Goal: Complete application form

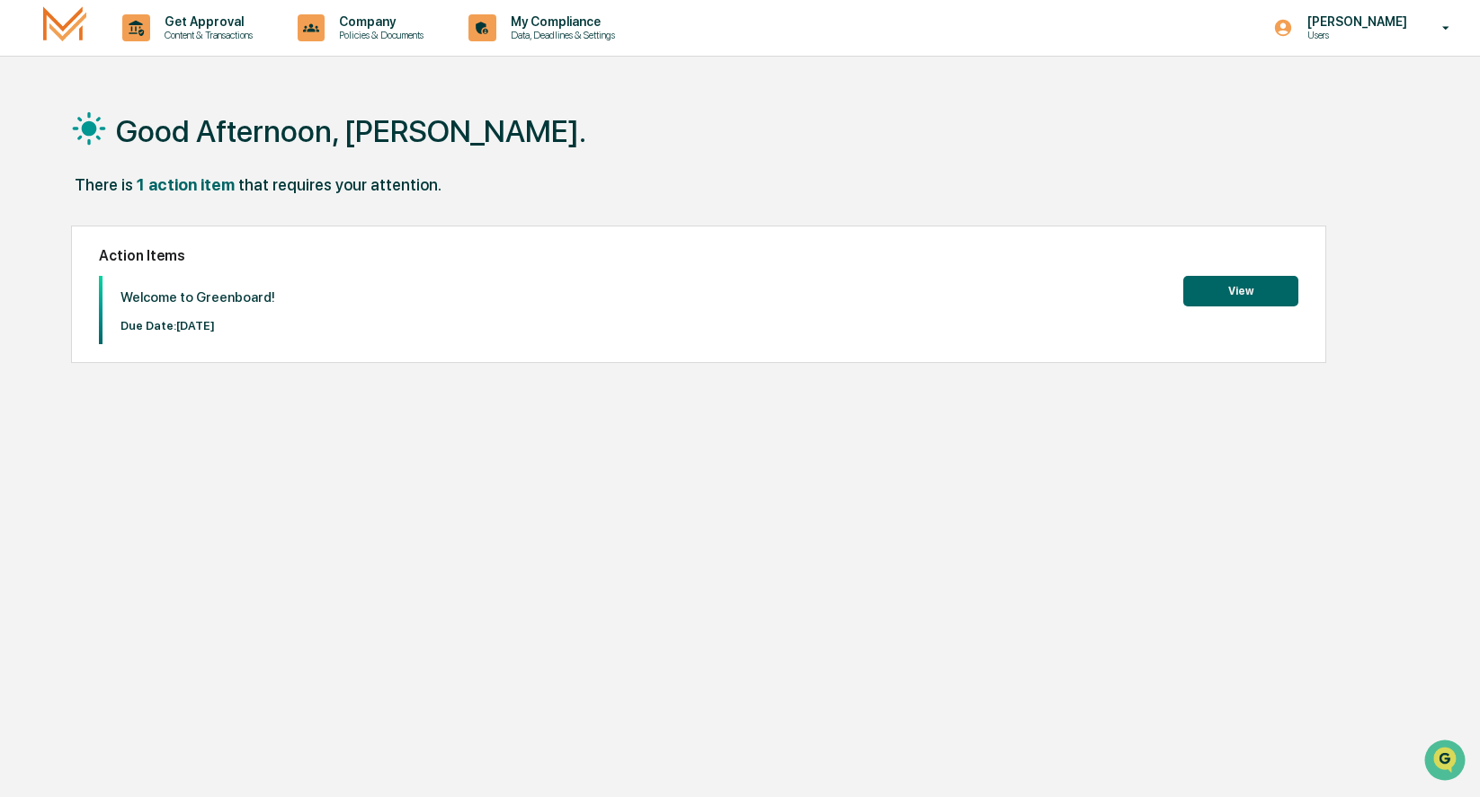
click at [1238, 292] on button "View" at bounding box center [1240, 291] width 115 height 31
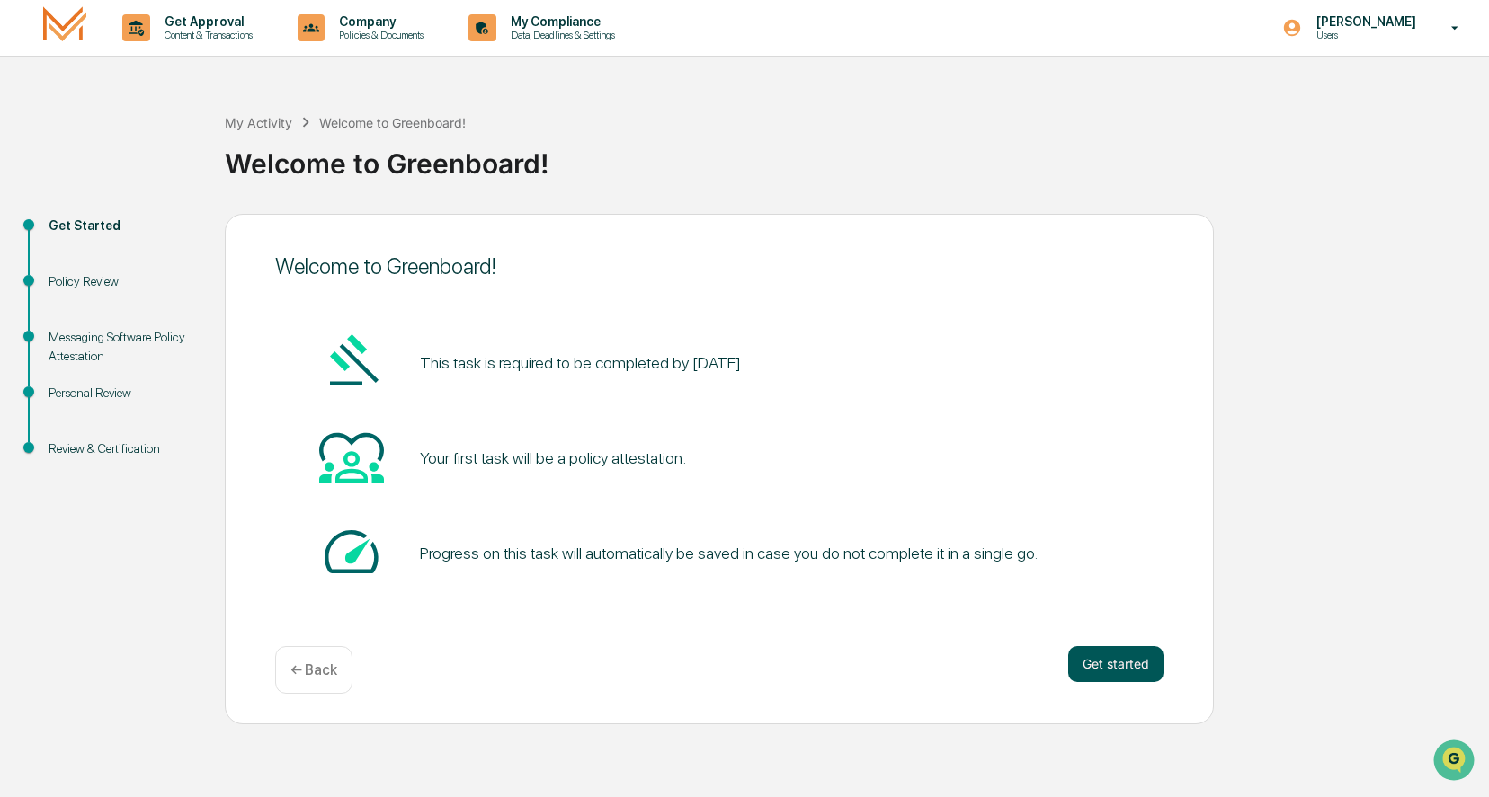
click at [1102, 660] on button "Get started" at bounding box center [1115, 664] width 95 height 36
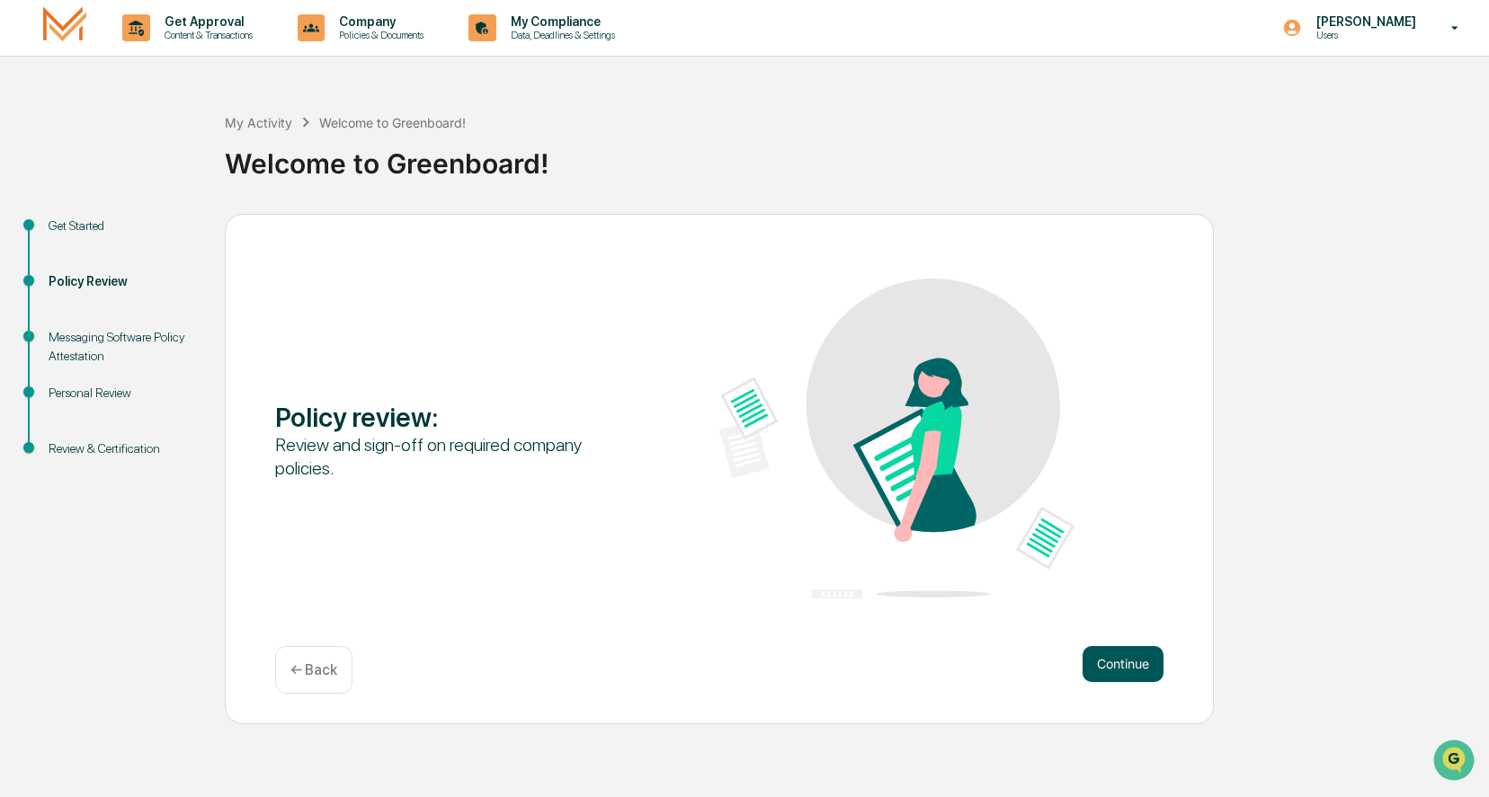
click at [1090, 654] on button "Continue" at bounding box center [1122, 664] width 81 height 36
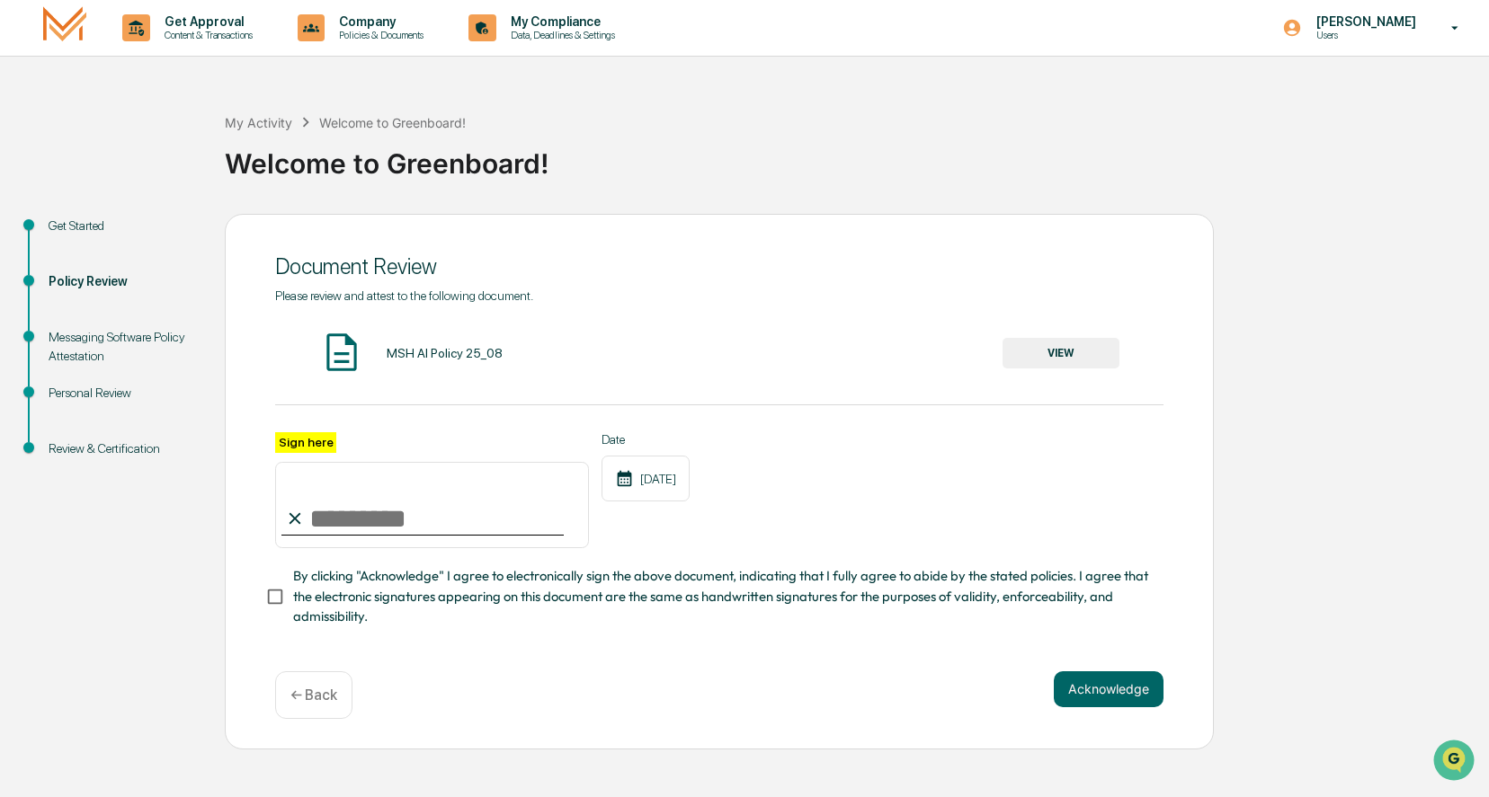
click at [338, 525] on input "Sign here" at bounding box center [432, 505] width 314 height 86
type input "**********"
click at [1115, 696] on button "Acknowledge" at bounding box center [1109, 690] width 110 height 36
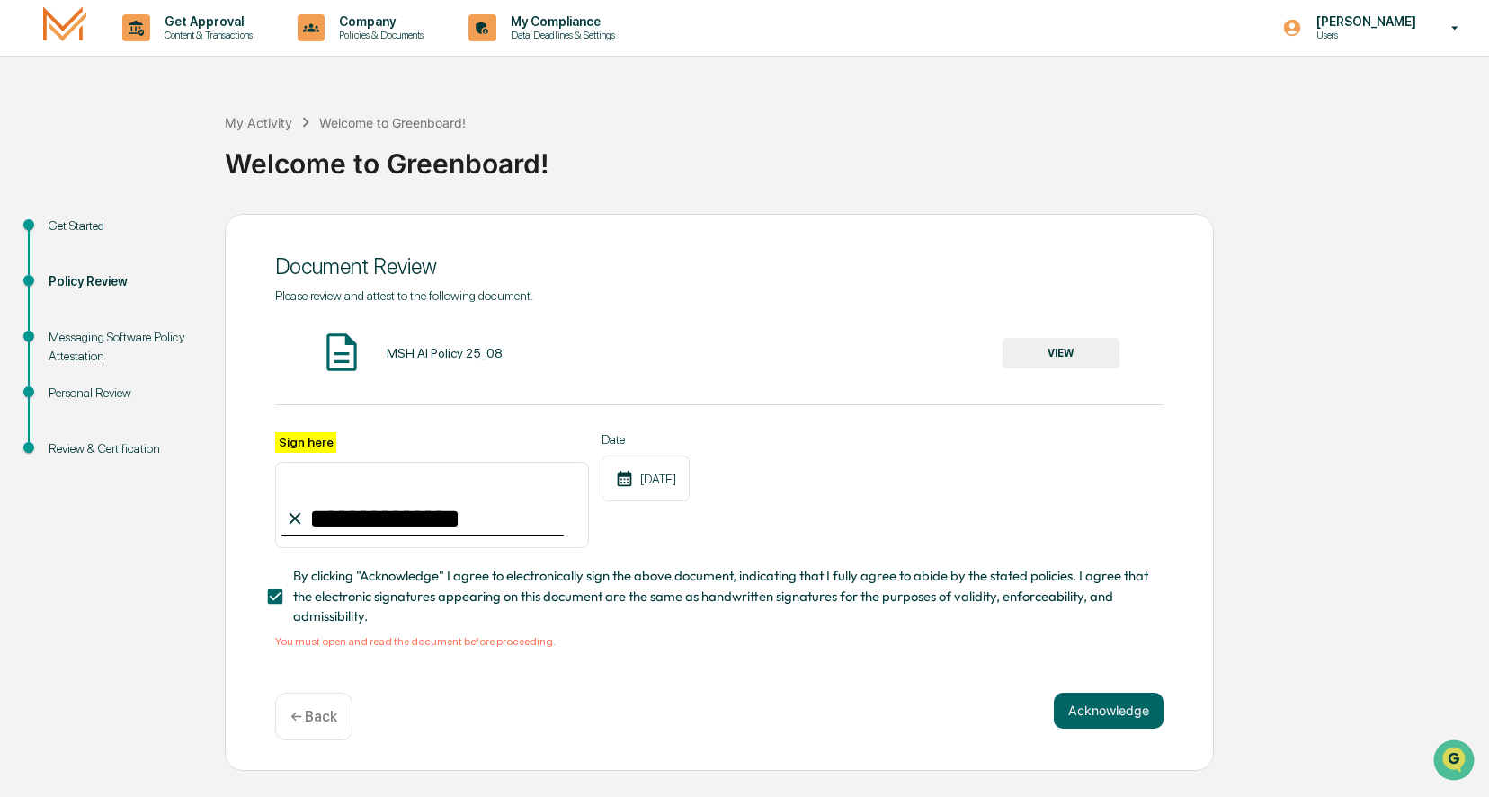
click at [345, 338] on img at bounding box center [341, 352] width 45 height 45
click at [415, 357] on div "MSH AI Policy 25_08" at bounding box center [445, 353] width 116 height 14
click at [1068, 349] on button "VIEW" at bounding box center [1060, 353] width 117 height 31
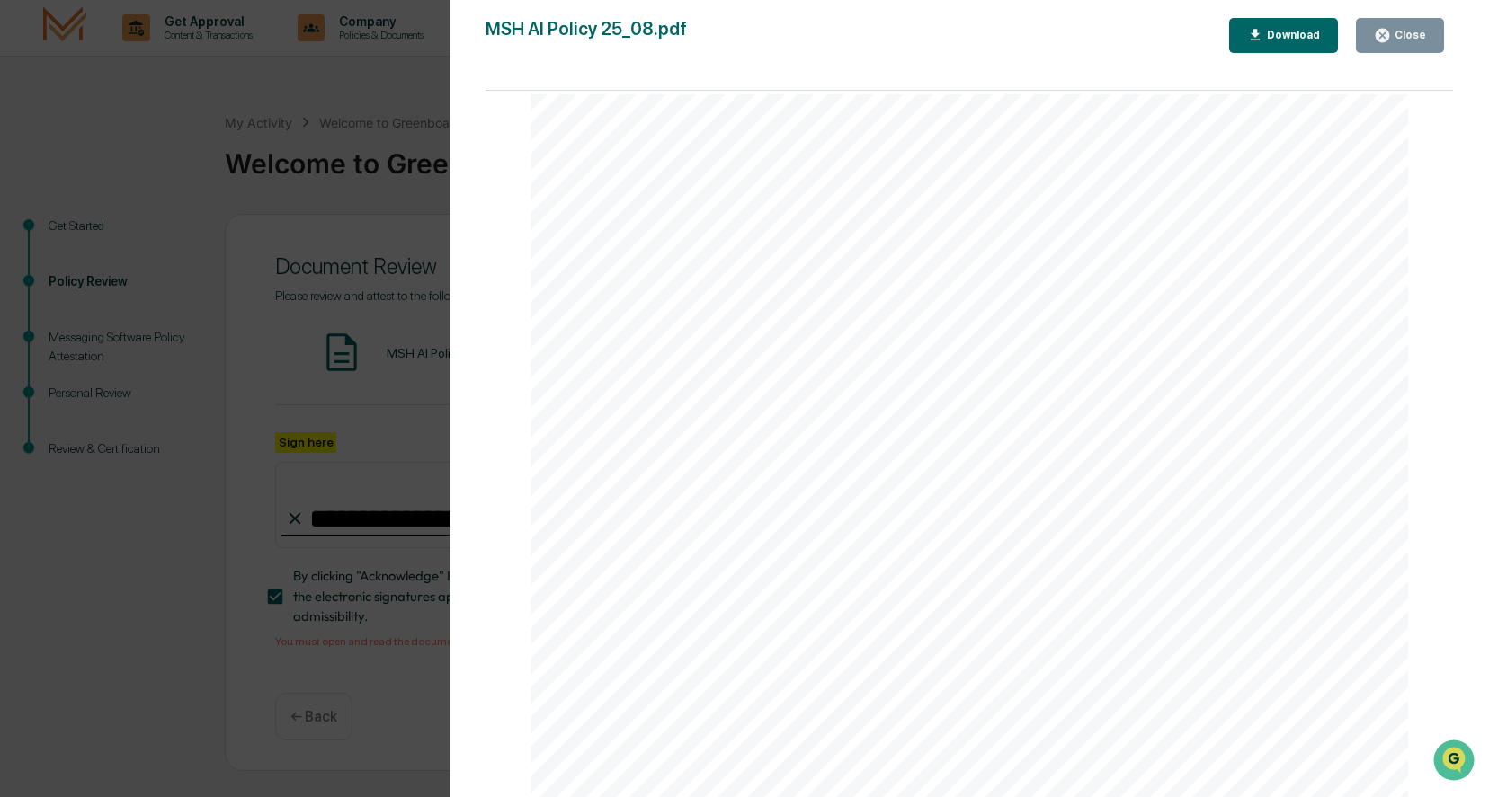
scroll to position [2860, 0]
click at [1383, 38] on icon "button" at bounding box center [1382, 35] width 17 height 17
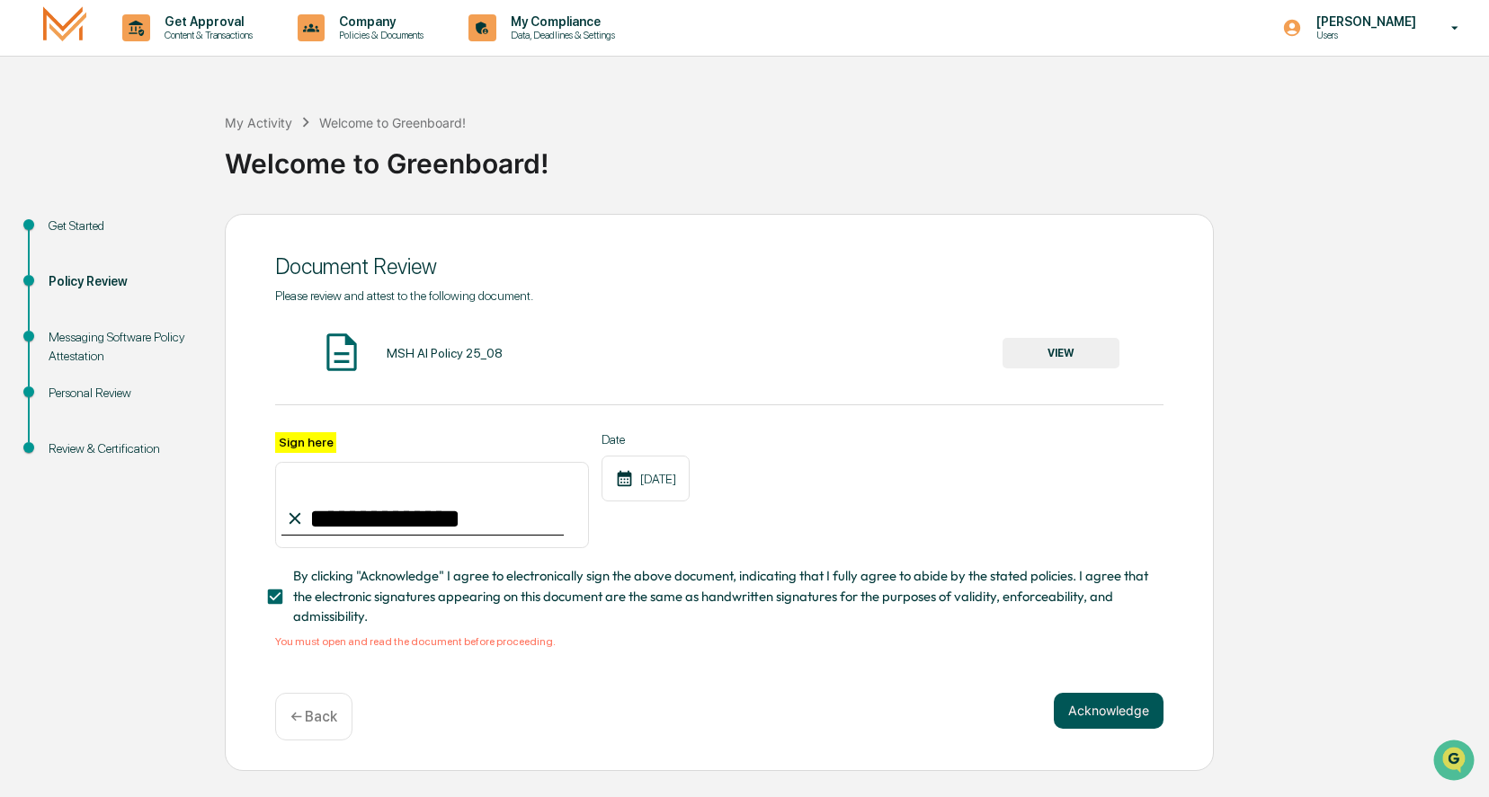
click at [1082, 708] on button "Acknowledge" at bounding box center [1109, 711] width 110 height 36
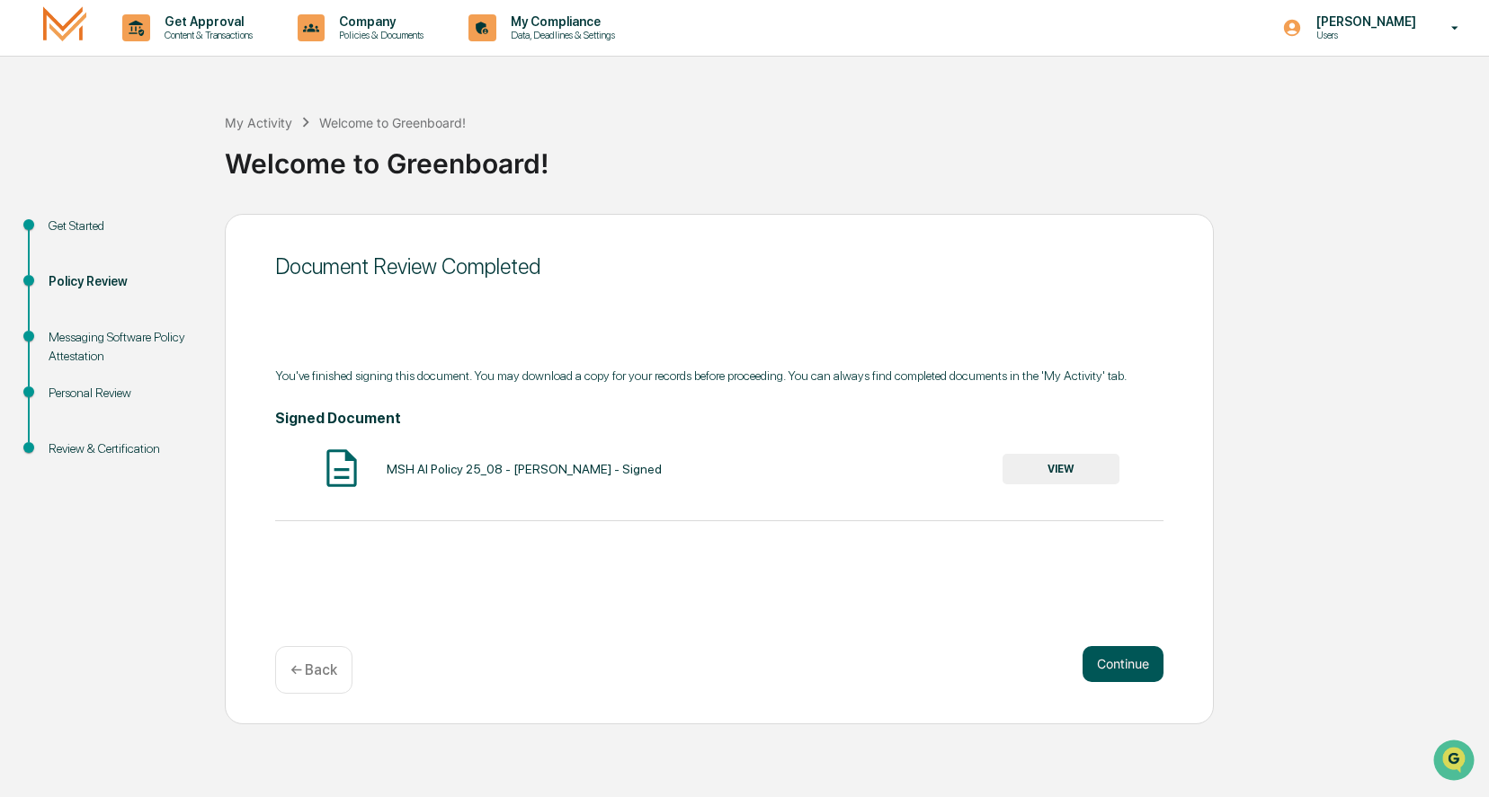
click at [1109, 660] on button "Continue" at bounding box center [1122, 664] width 81 height 36
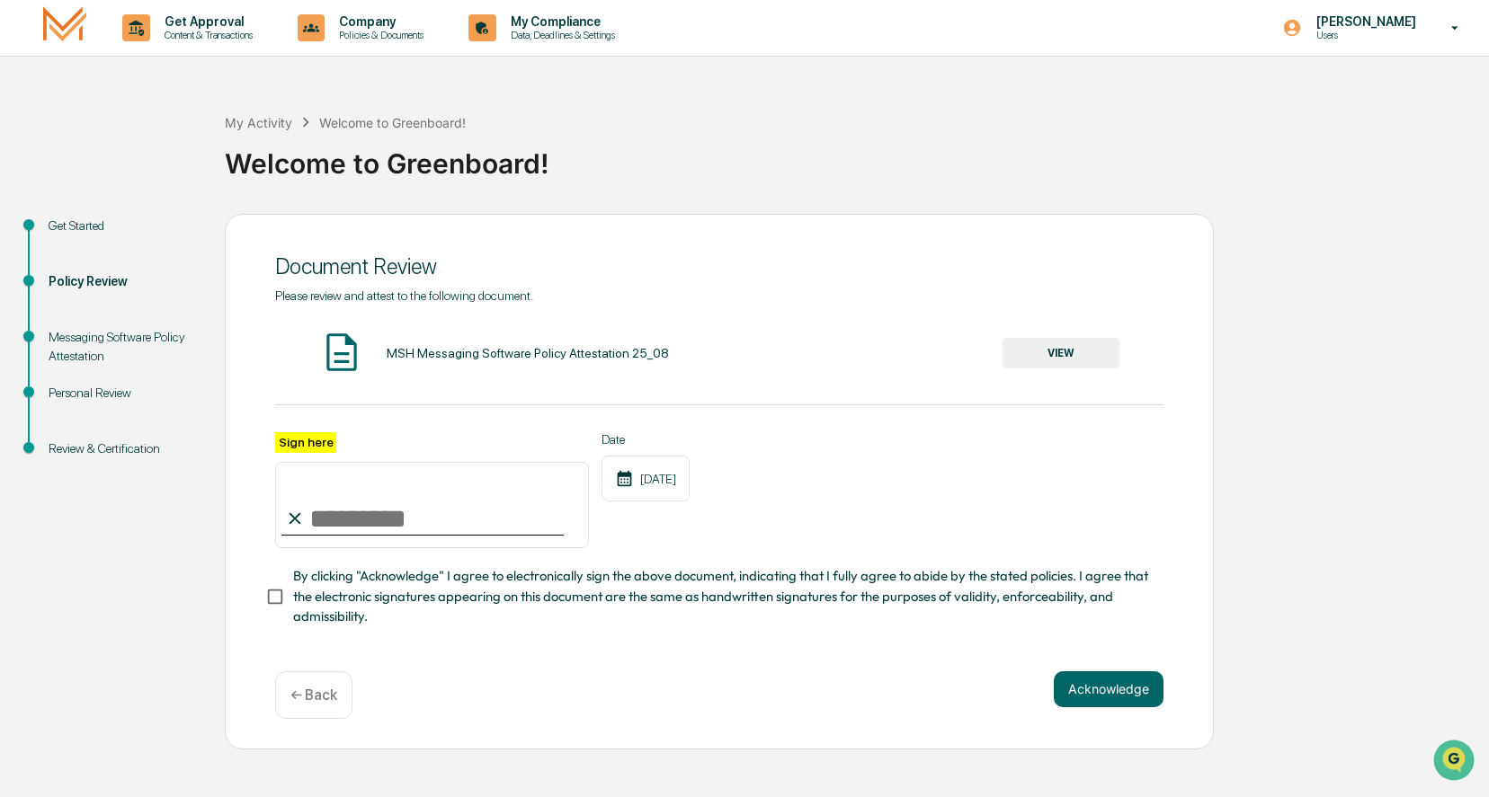
click at [1057, 357] on button "VIEW" at bounding box center [1060, 353] width 117 height 31
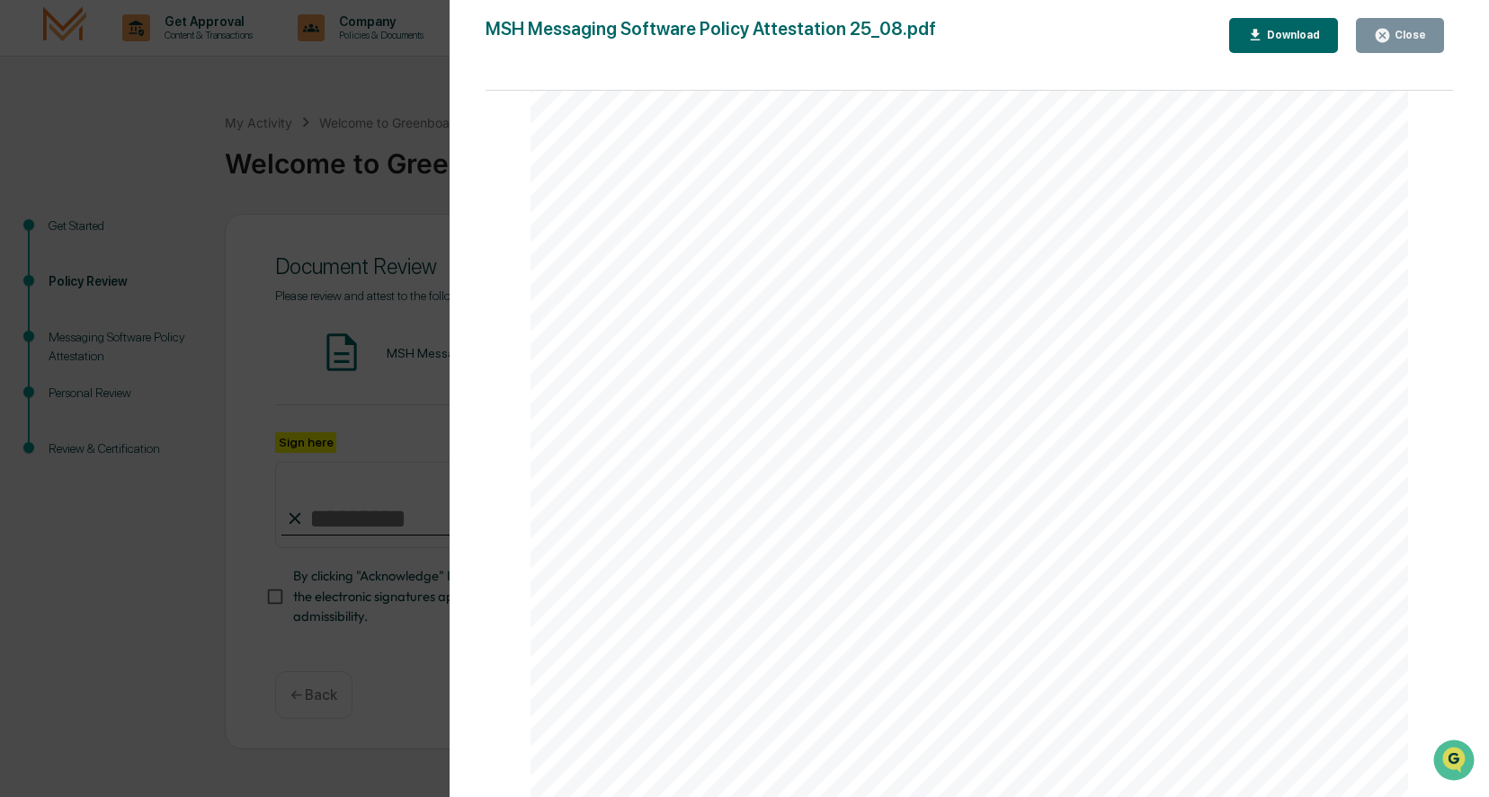
click at [1400, 28] on div "Close" at bounding box center [1400, 35] width 52 height 17
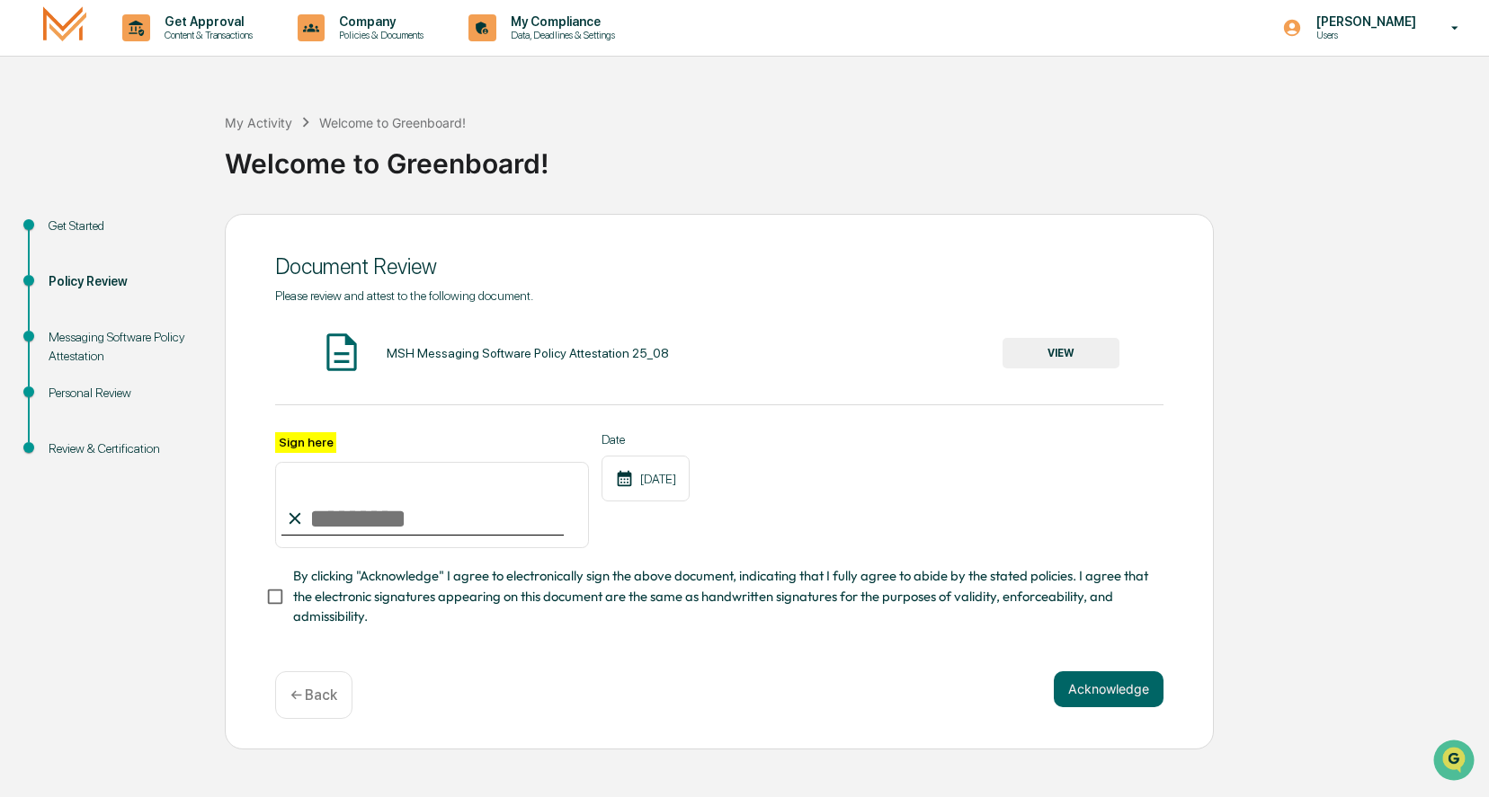
click at [370, 519] on input "Sign here" at bounding box center [432, 505] width 314 height 86
click at [378, 506] on input "******" at bounding box center [432, 505] width 314 height 86
click at [388, 527] on input "******" at bounding box center [432, 505] width 314 height 86
type input "**********"
click at [1082, 690] on button "Acknowledge" at bounding box center [1109, 690] width 110 height 36
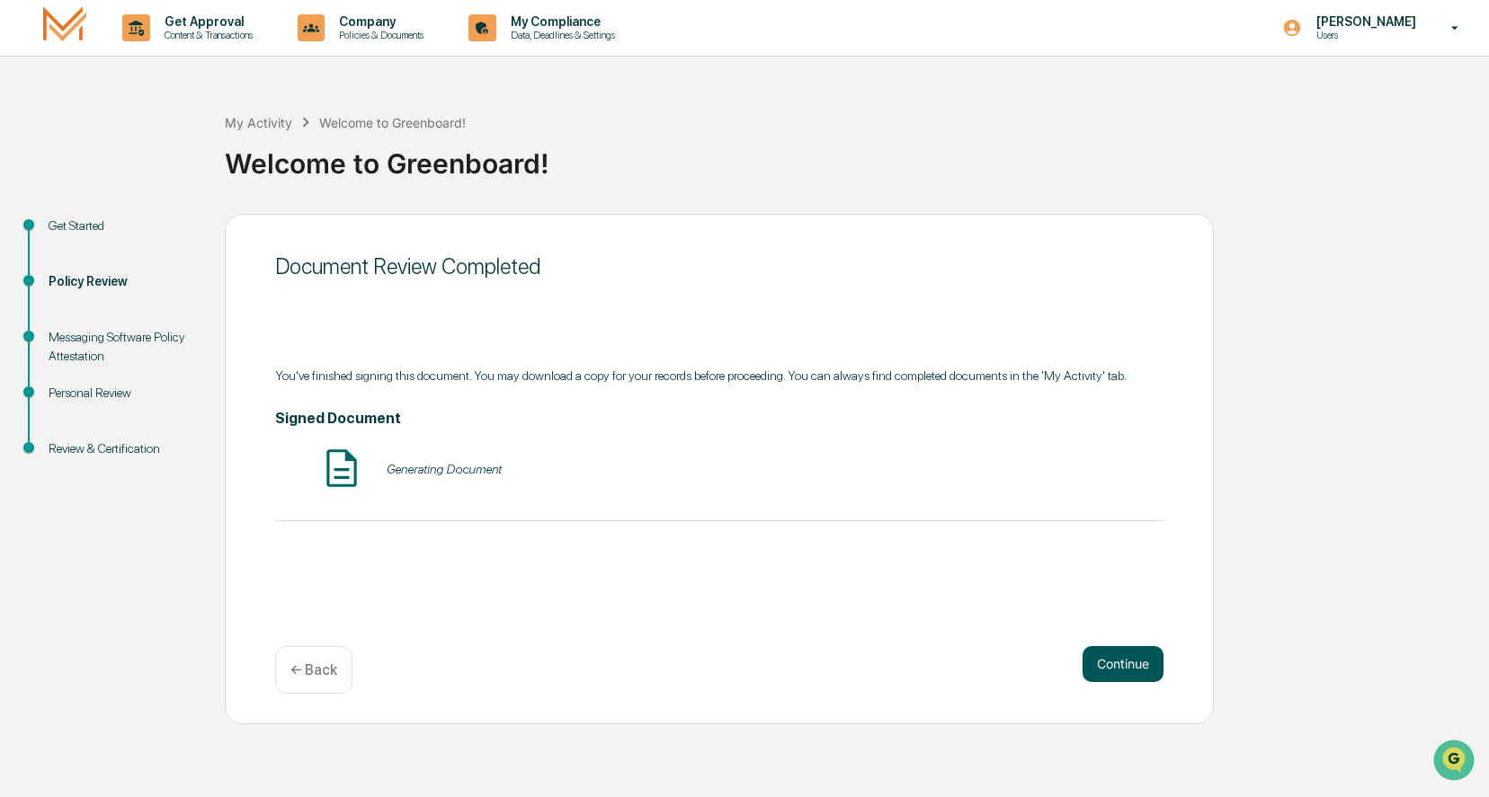
click at [1092, 673] on button "Continue" at bounding box center [1122, 664] width 81 height 36
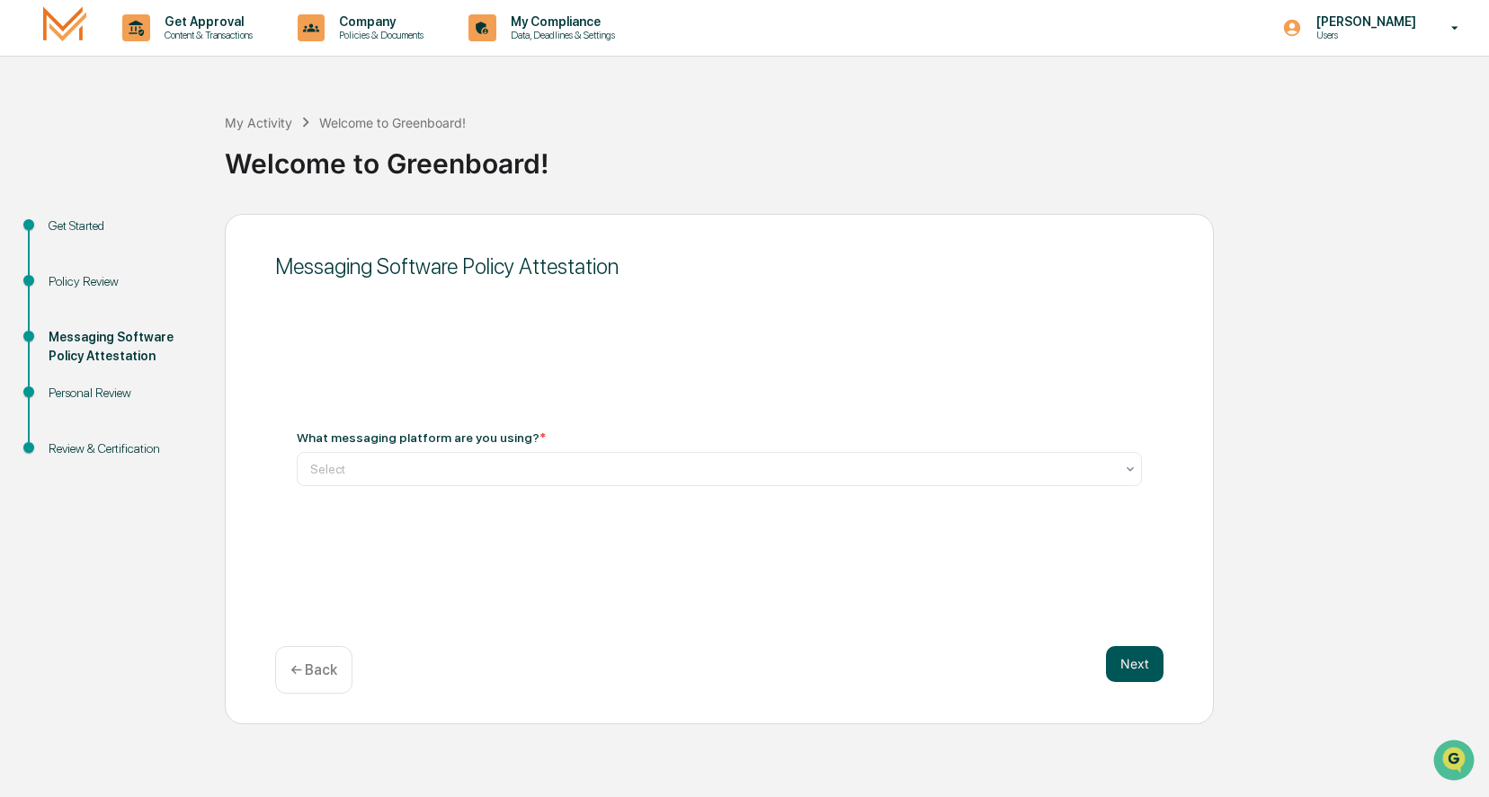
click at [1150, 663] on button "Next" at bounding box center [1135, 664] width 58 height 36
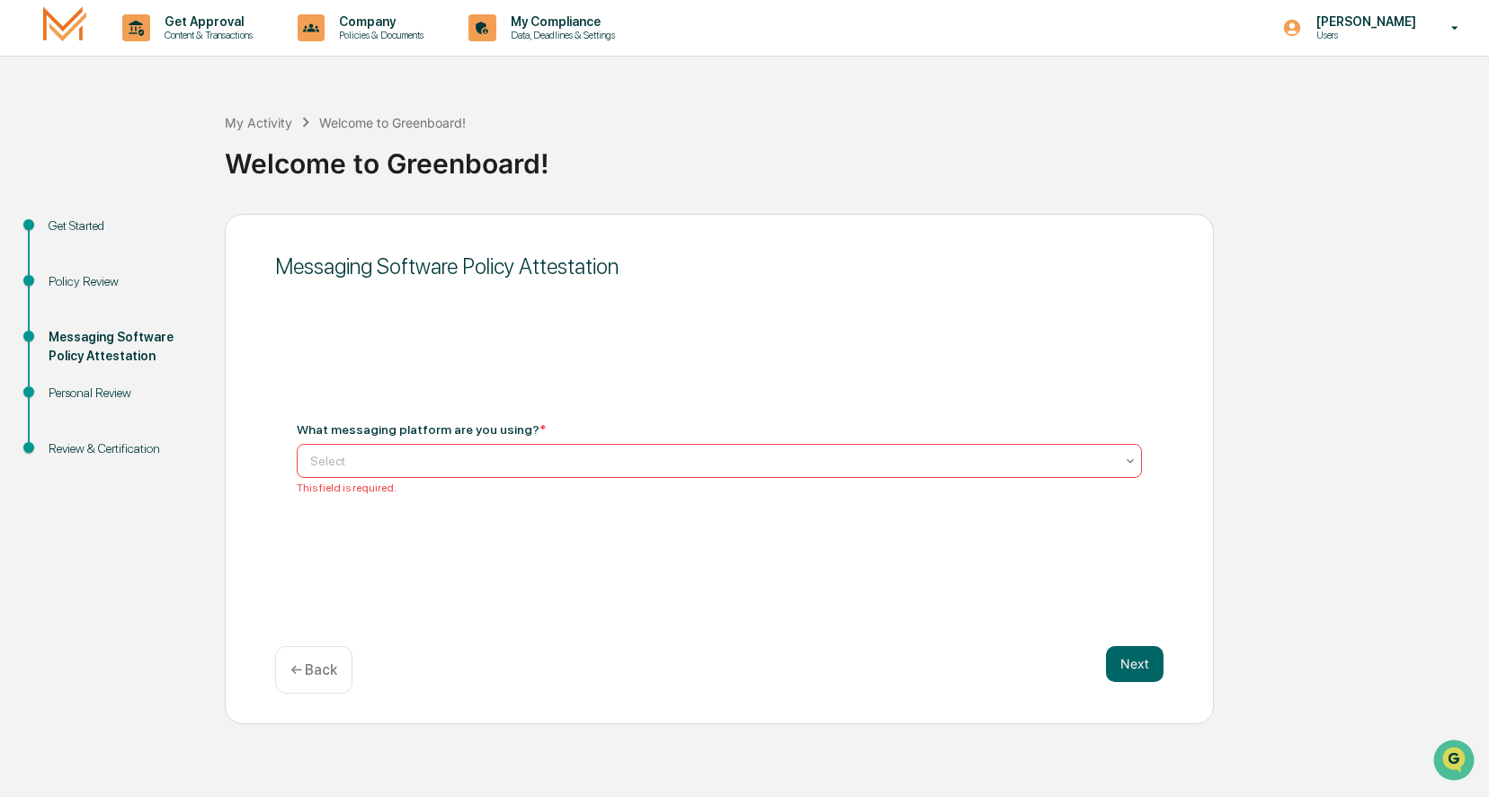
click at [428, 474] on div "Select" at bounding box center [719, 461] width 845 height 34
type input "*******"
click at [1126, 655] on button "Next" at bounding box center [1135, 664] width 58 height 36
click at [374, 464] on div at bounding box center [712, 461] width 804 height 18
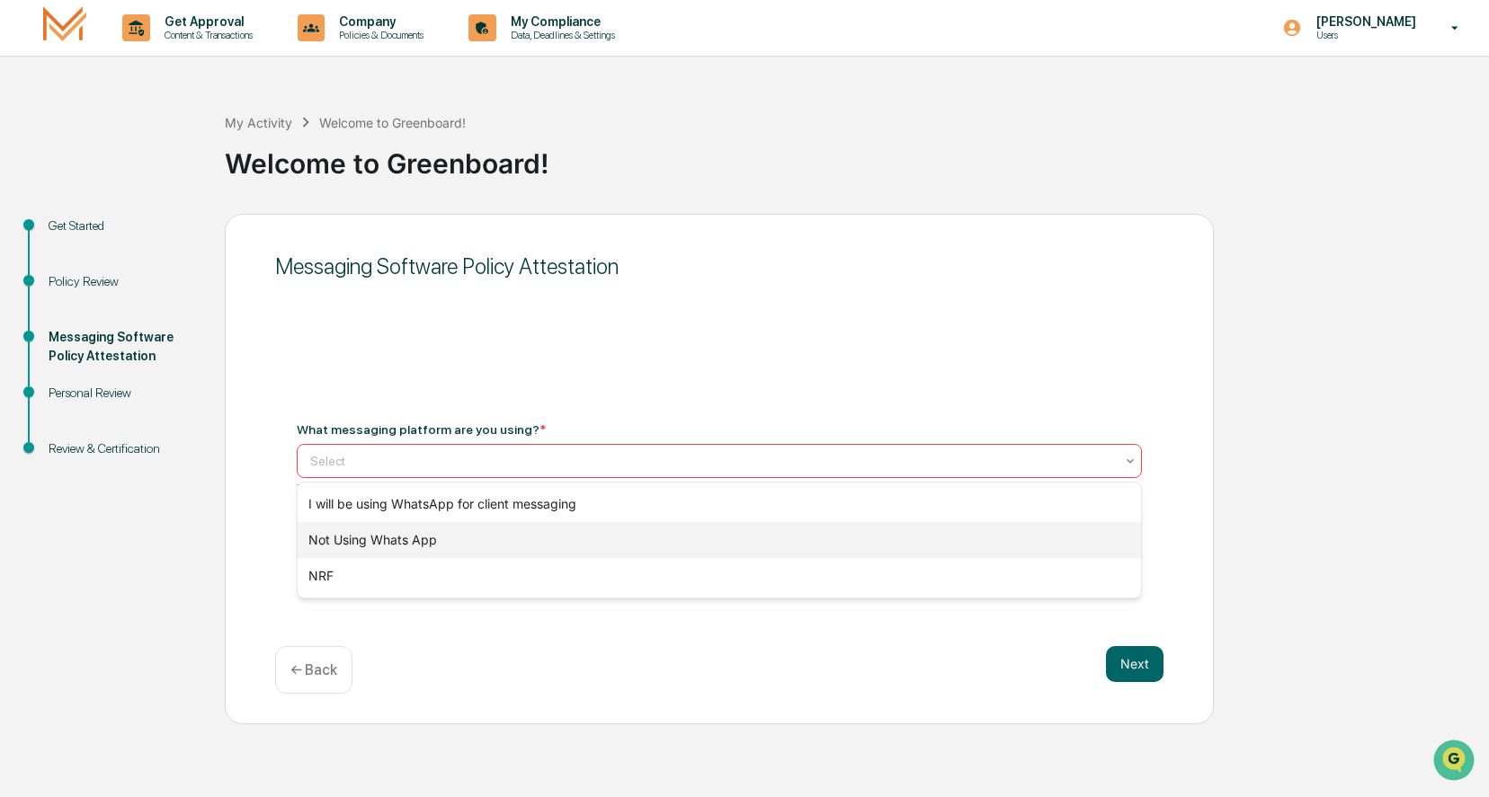
click at [413, 538] on div "Not Using Whats App" at bounding box center [719, 540] width 843 height 36
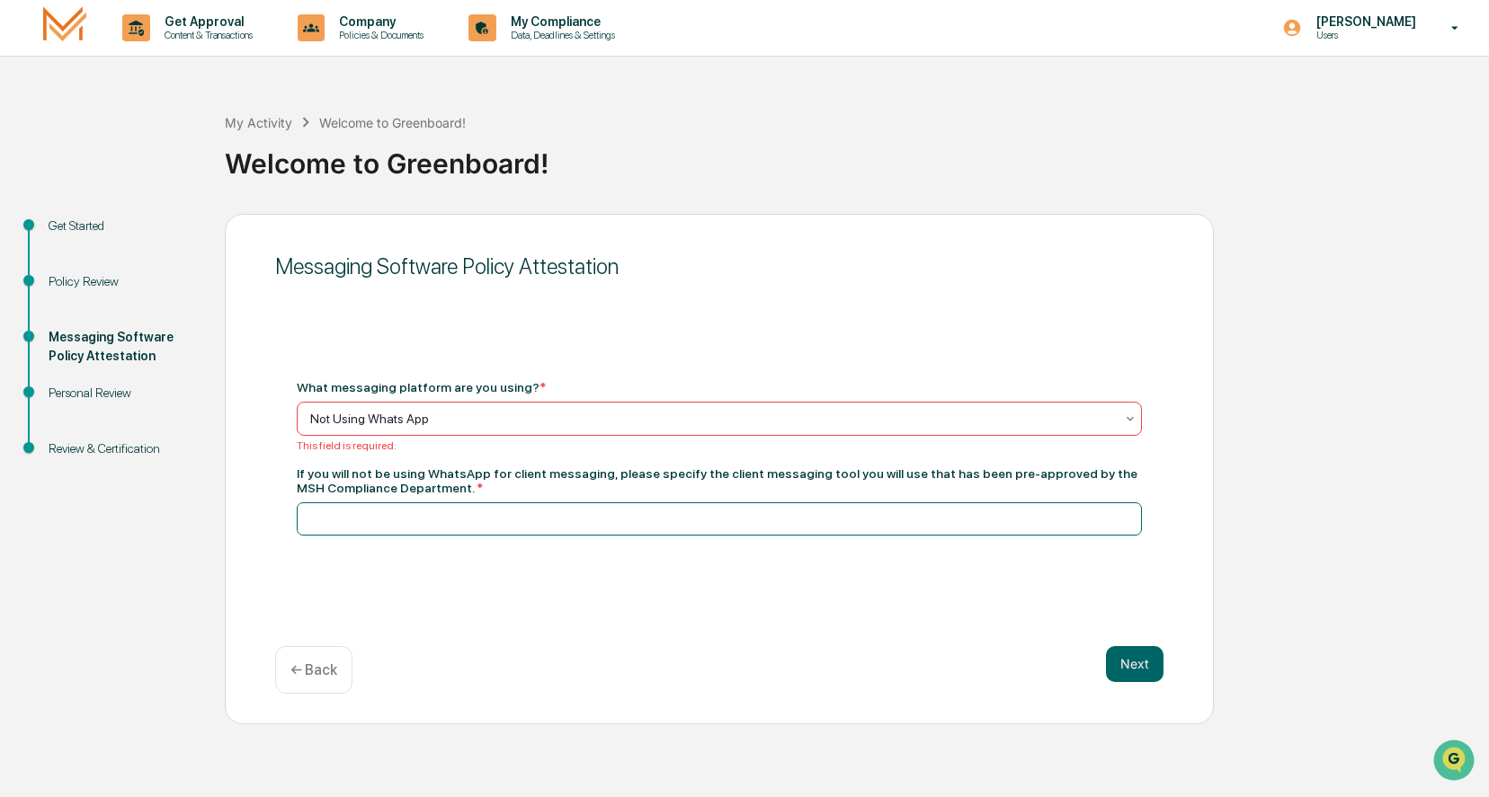
click at [460, 512] on input at bounding box center [719, 519] width 845 height 33
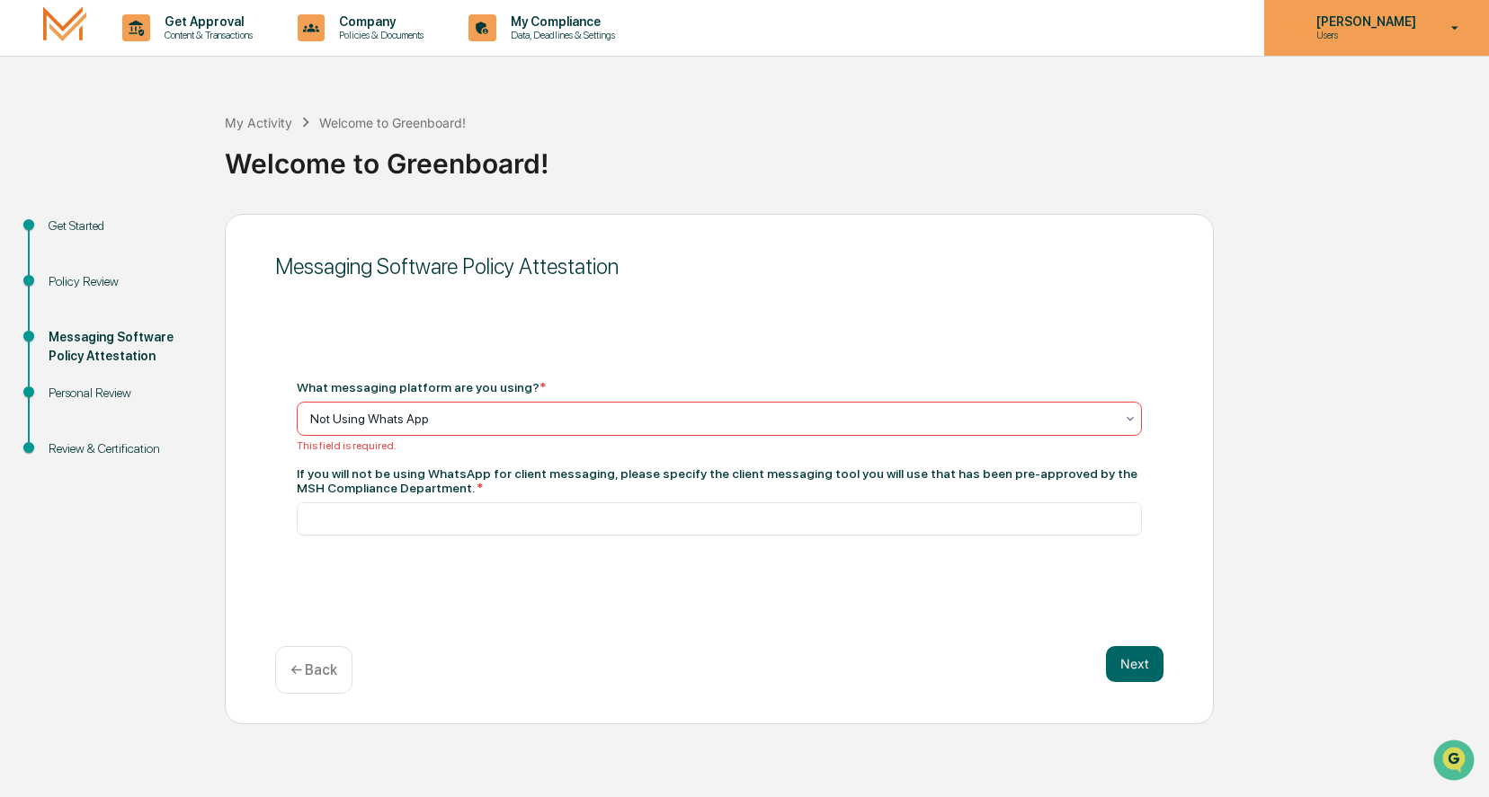
click at [1390, 22] on p "[PERSON_NAME]" at bounding box center [1363, 21] width 123 height 14
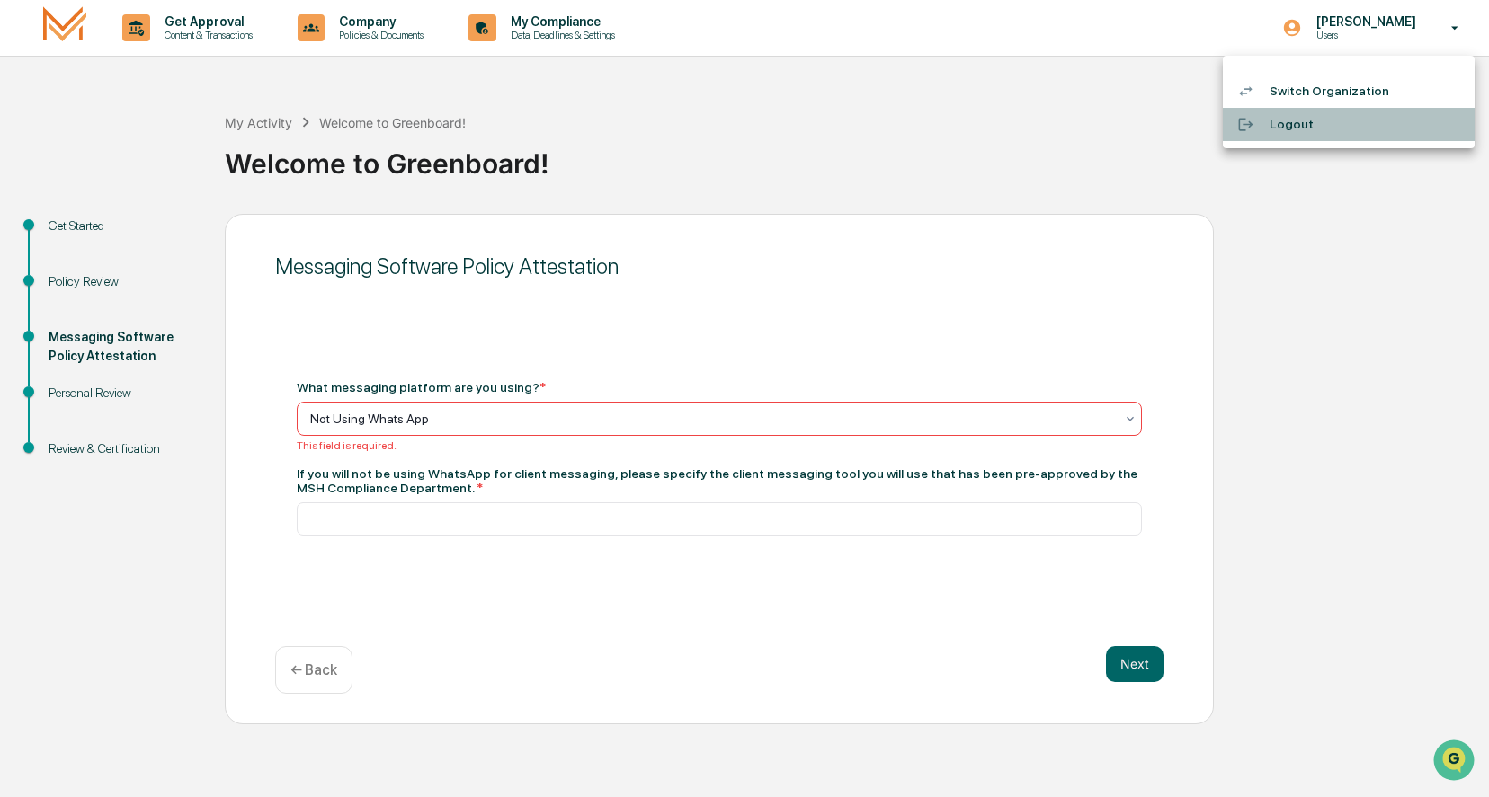
click at [1288, 132] on li "Logout" at bounding box center [1349, 124] width 252 height 33
